Goal: Task Accomplishment & Management: Use online tool/utility

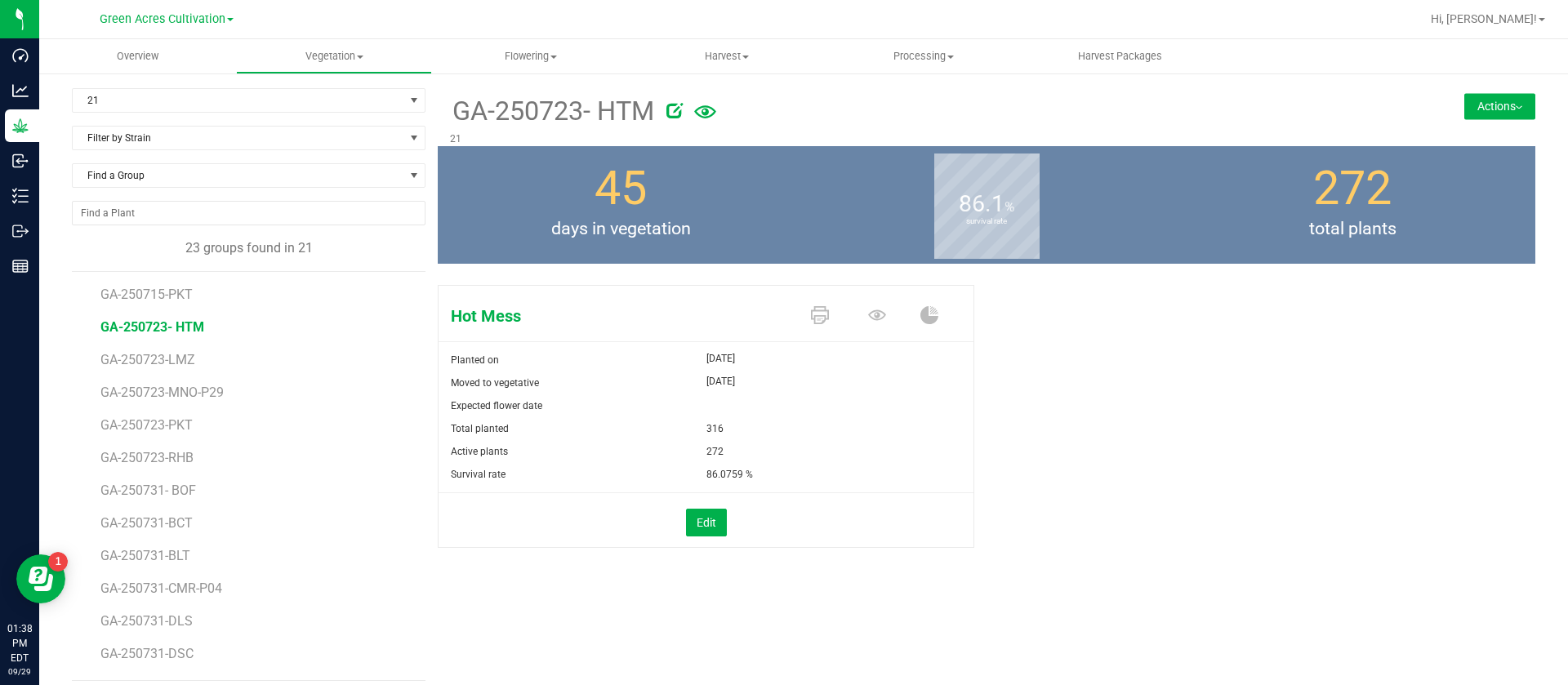
scroll to position [12, 0]
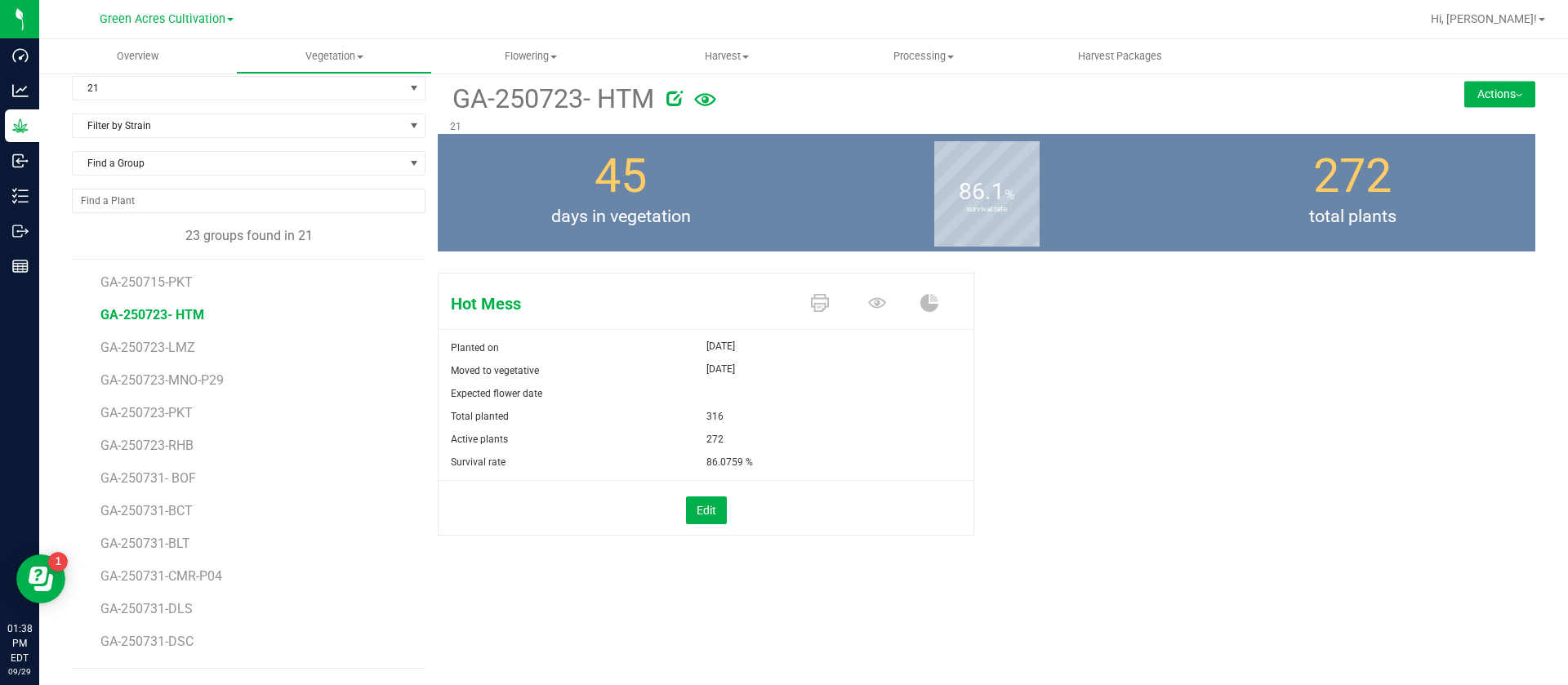
click at [1132, 400] on div "Hot Mess Planted on [DATE] Moved to vegetative [DATE] Expected flower date Tota…" at bounding box center [986, 421] width 1097 height 310
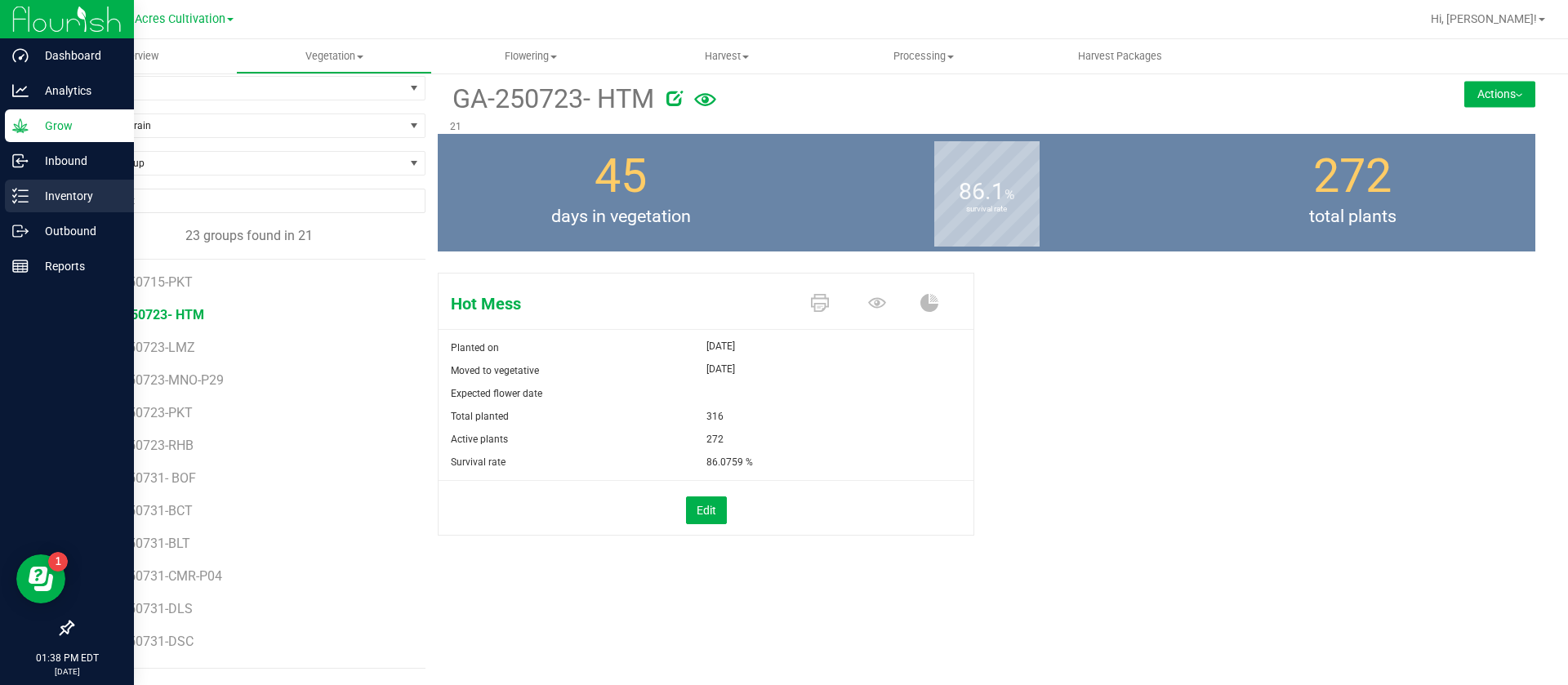
click at [29, 200] on p "Inventory" at bounding box center [77, 195] width 98 height 19
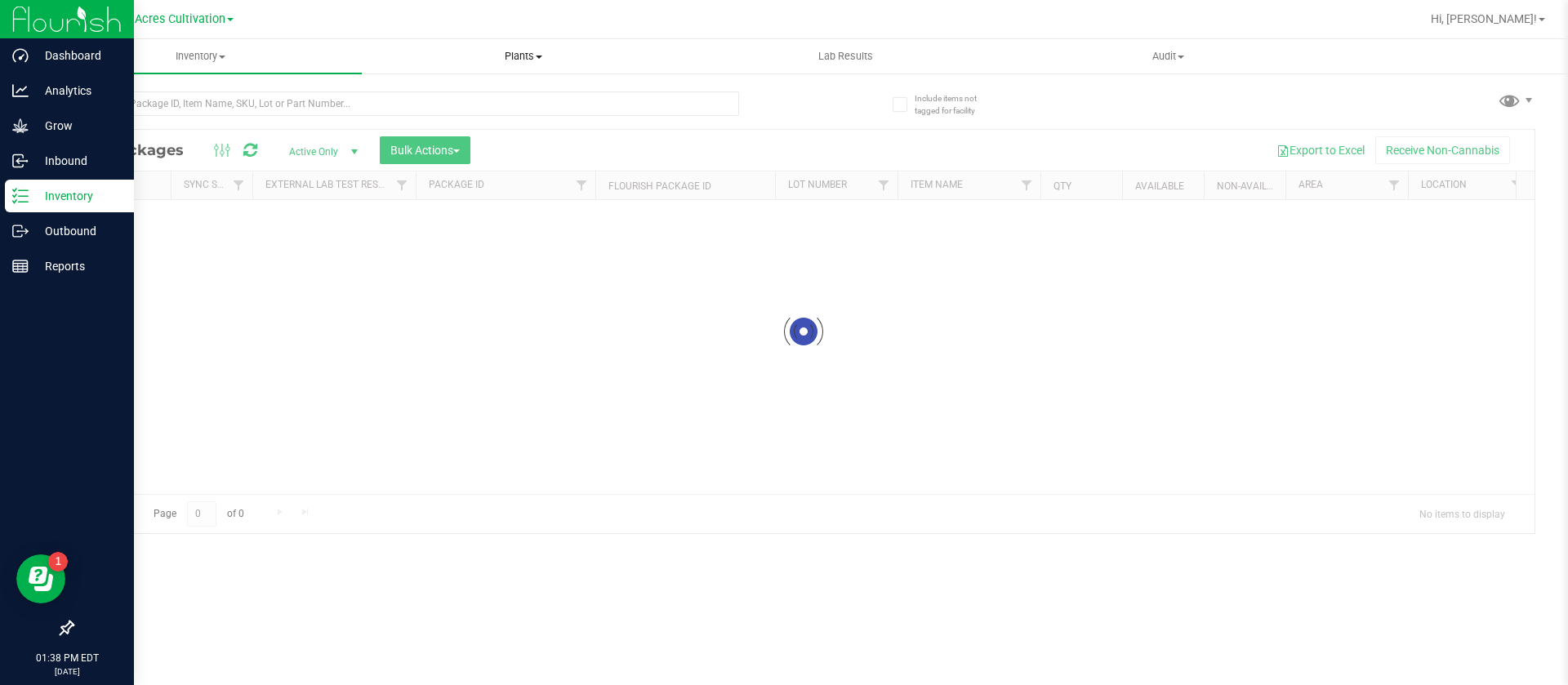
click at [529, 54] on span "Plants" at bounding box center [524, 57] width 321 height 15
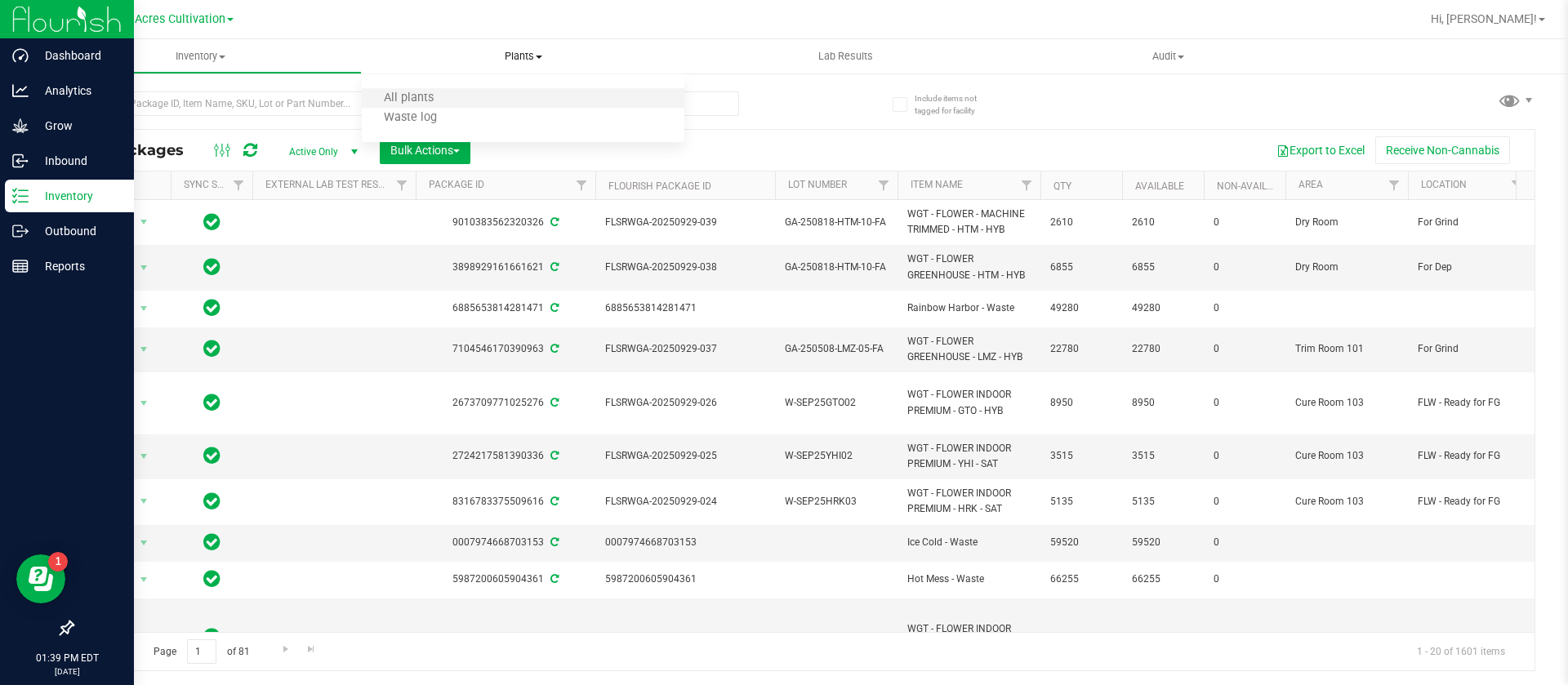
click at [462, 97] on li "All plants" at bounding box center [524, 99] width 323 height 19
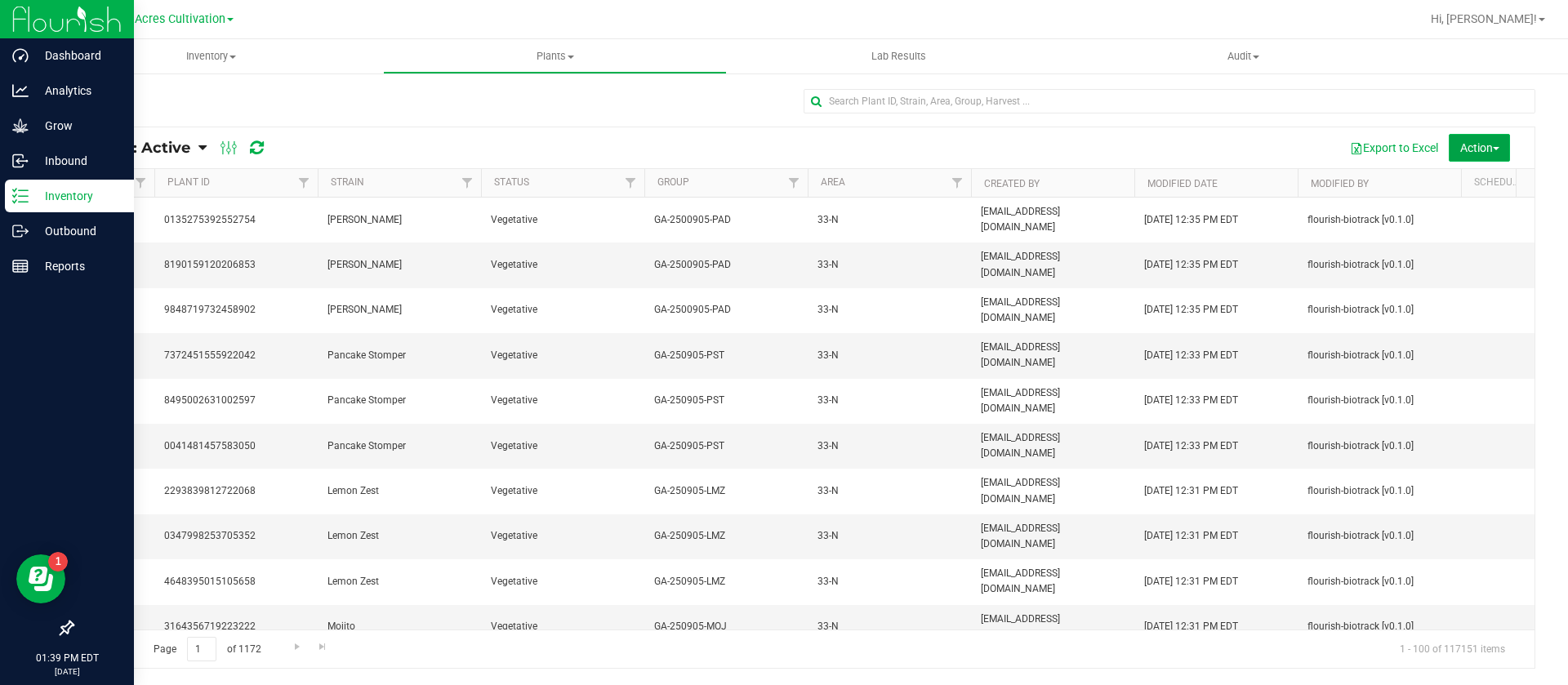
click at [1449, 135] on button "Action" at bounding box center [1479, 148] width 61 height 27
click at [1443, 174] on div "Schedule destroy" at bounding box center [1466, 187] width 105 height 26
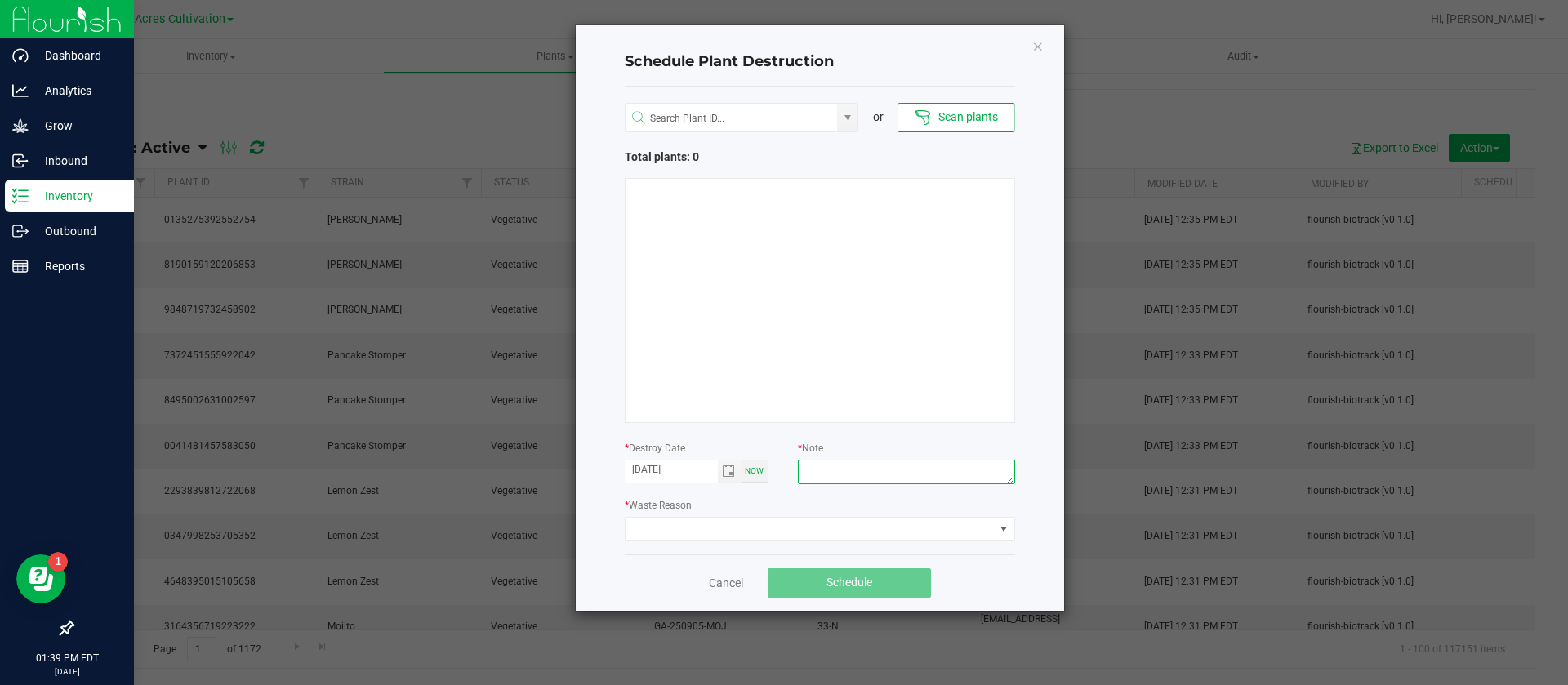
click at [890, 460] on textarea at bounding box center [906, 472] width 216 height 25
type textarea "WASTE"
drag, startPoint x: 823, startPoint y: 534, endPoint x: 807, endPoint y: 524, distance: 18.9
click at [821, 533] on span at bounding box center [810, 529] width 369 height 23
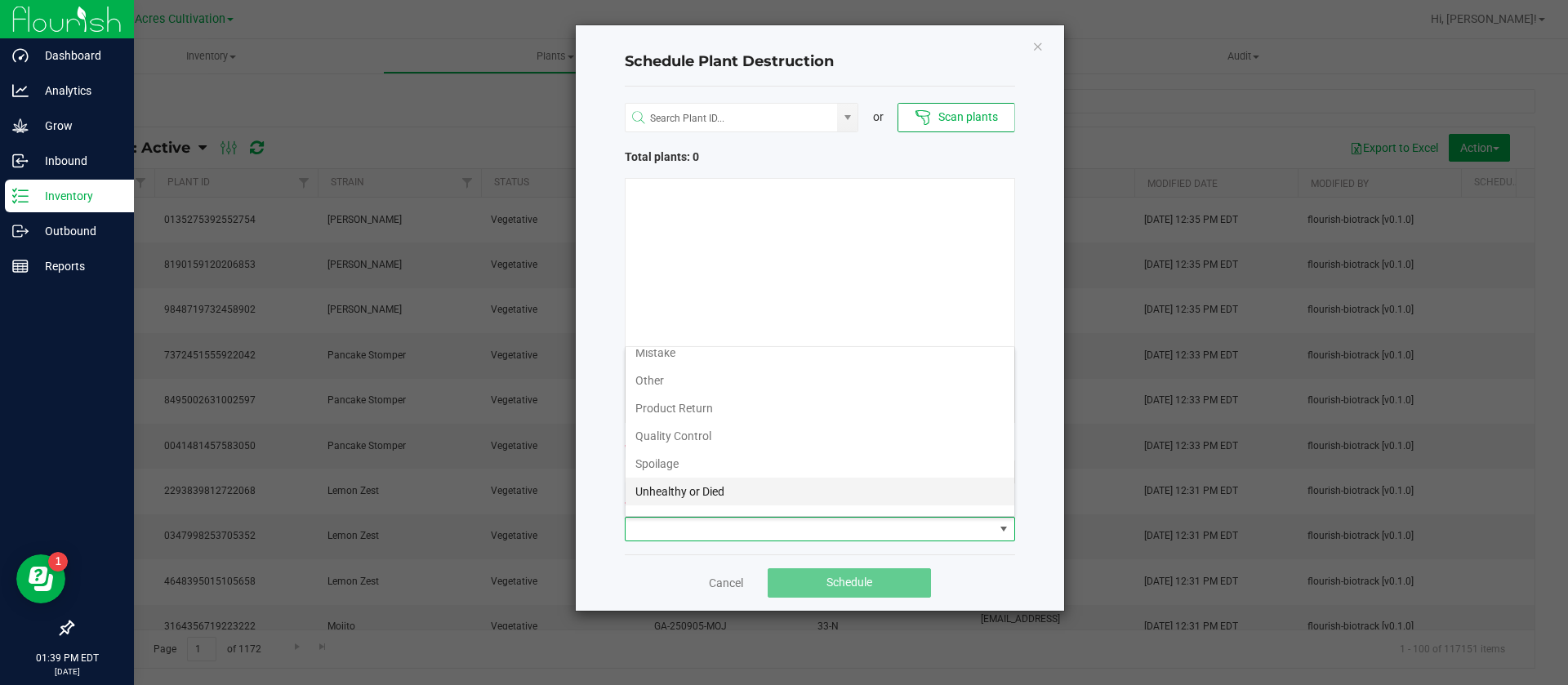
scroll to position [58, 0]
click at [713, 505] on li "Waste" at bounding box center [820, 499] width 389 height 27
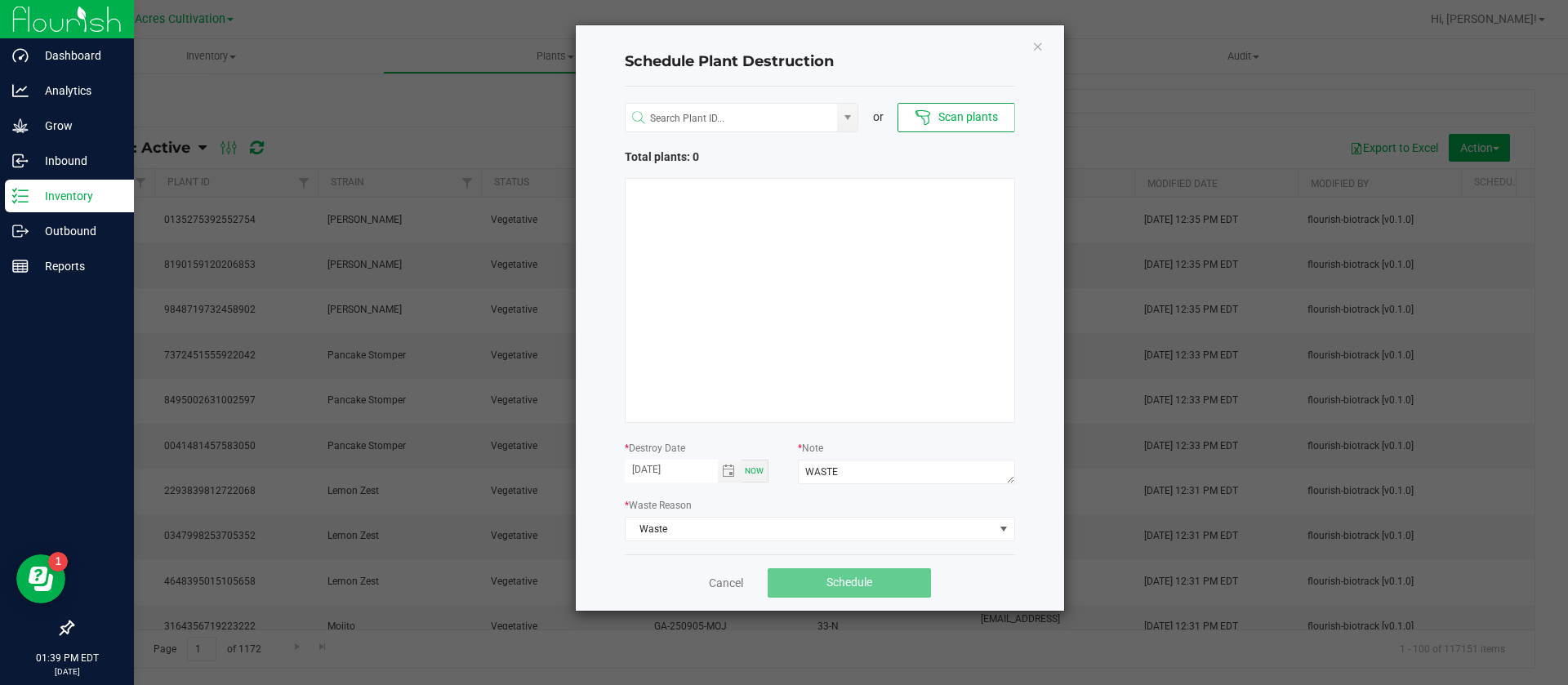
click at [784, 275] on div at bounding box center [820, 300] width 390 height 245
